Goal: Task Accomplishment & Management: Manage account settings

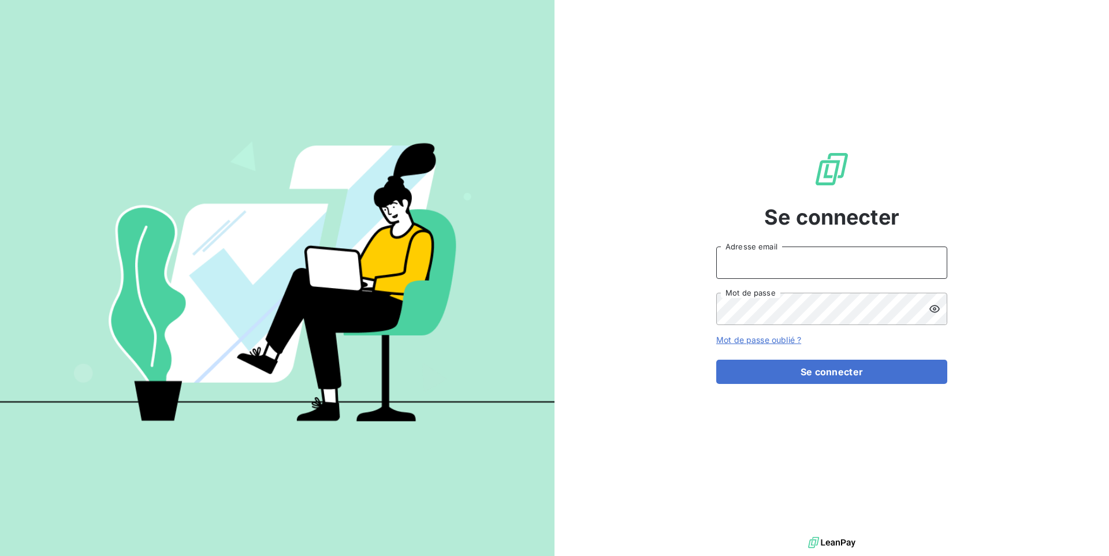
click at [764, 250] on input "Adresse email" at bounding box center [831, 263] width 231 height 32
type input "admin@lpgitaly"
click at [716, 360] on button "Se connecter" at bounding box center [831, 372] width 231 height 24
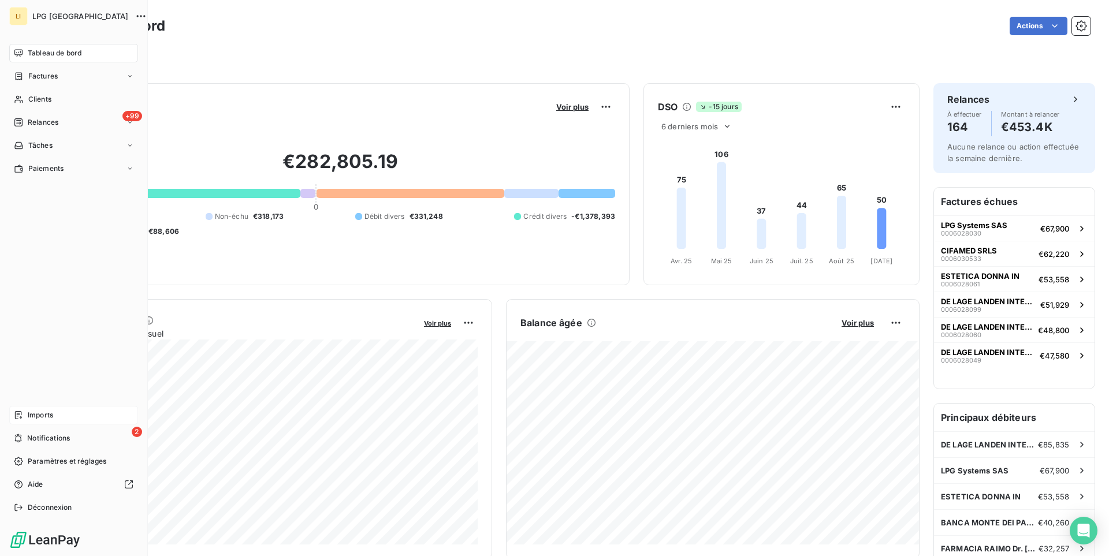
click at [35, 412] on span "Imports" at bounding box center [40, 415] width 25 height 10
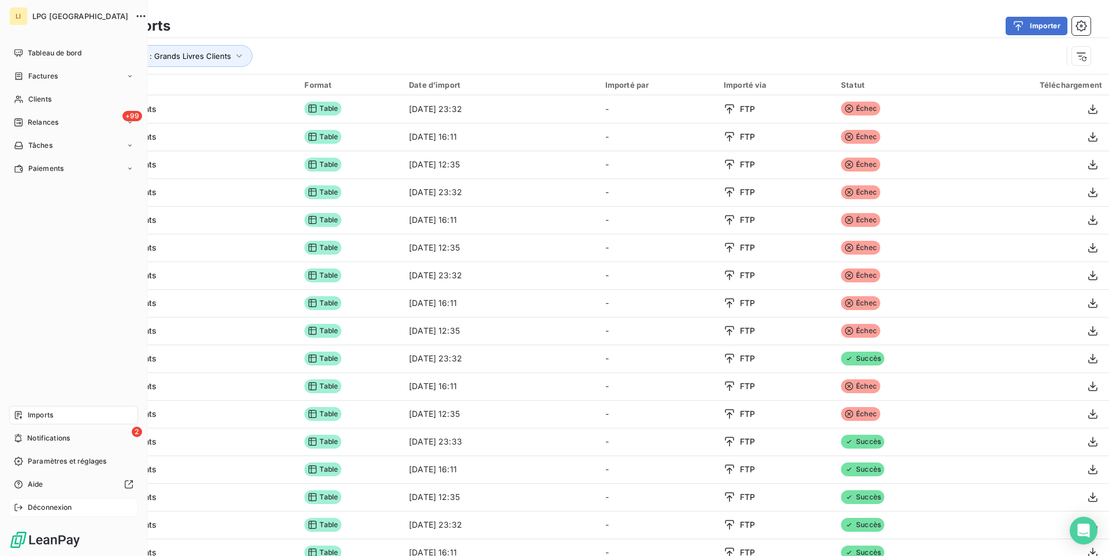
click at [72, 508] on span "Déconnexion" at bounding box center [50, 507] width 44 height 10
